Goal: Find specific fact: Find specific fact

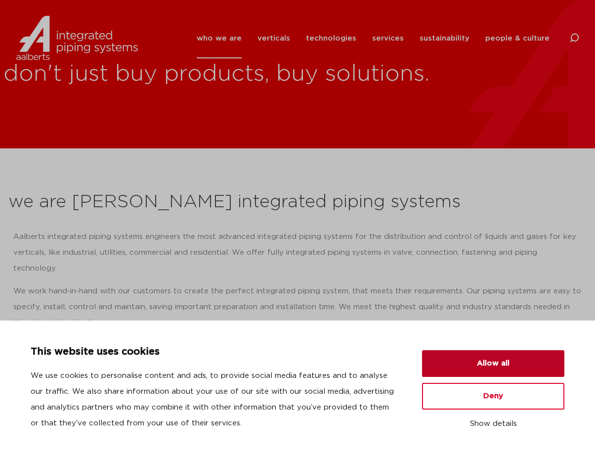
click at [483, 364] on button "Allow all" at bounding box center [493, 363] width 142 height 27
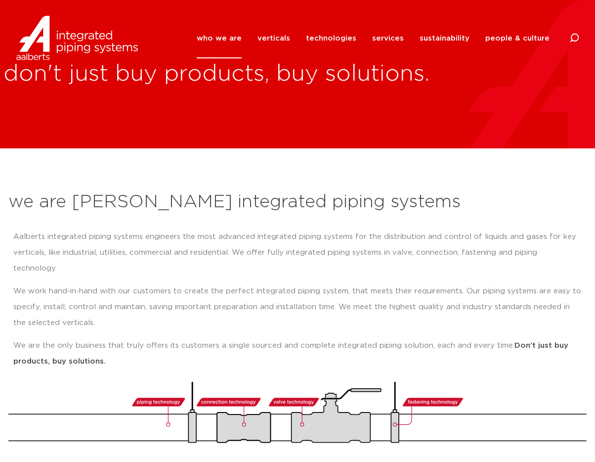
click at [576, 38] on icon at bounding box center [575, 38] width 10 height 10
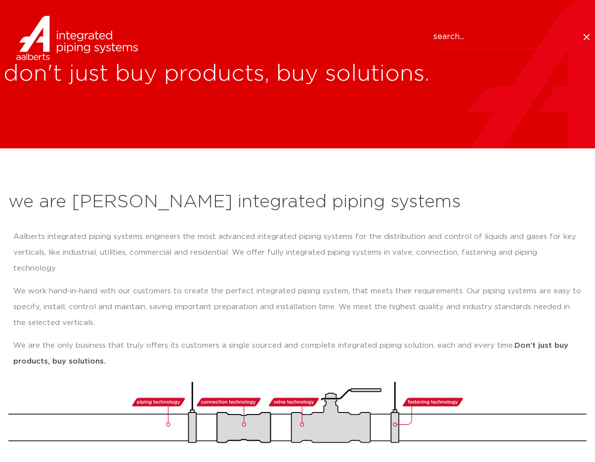
click at [455, 39] on input "Search" at bounding box center [513, 37] width 158 height 23
paste input "[PHONE_NUMBER]"
type input "[PHONE_NUMBER]"
click button "Search" at bounding box center [0, 0] width 0 height 0
click at [588, 37] on icon at bounding box center [587, 37] width 10 height 10
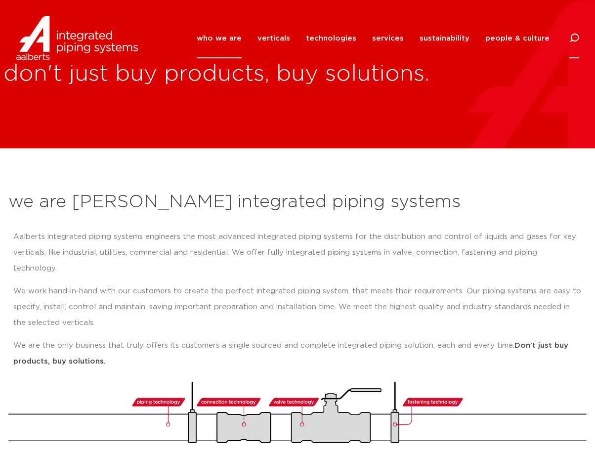
click at [578, 36] on icon at bounding box center [574, 38] width 12 height 12
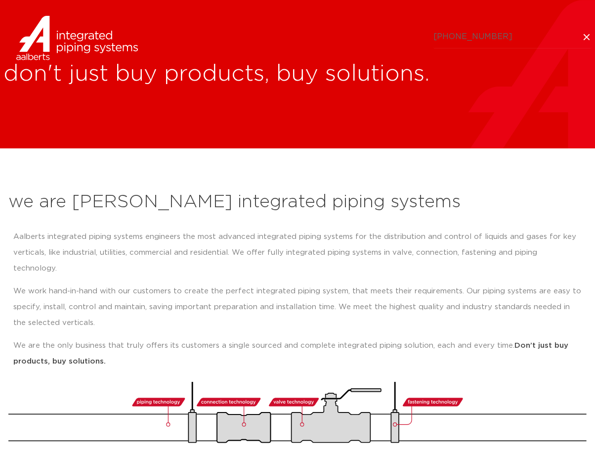
click at [496, 36] on input "[PHONE_NUMBER]" at bounding box center [513, 37] width 158 height 23
click button "Search" at bounding box center [0, 0] width 0 height 0
